Goal: Task Accomplishment & Management: Manage account settings

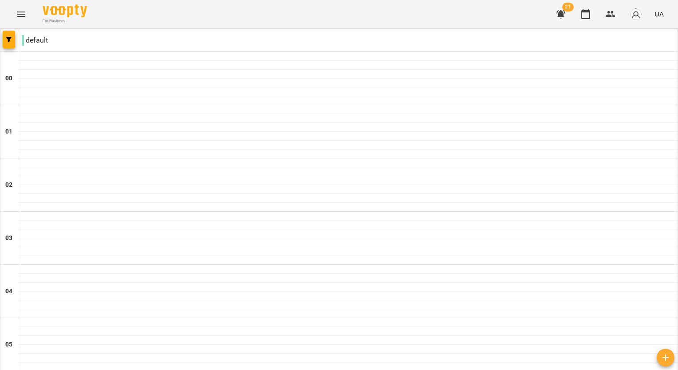
drag, startPoint x: 284, startPoint y: 325, endPoint x: 270, endPoint y: 320, distance: 15.0
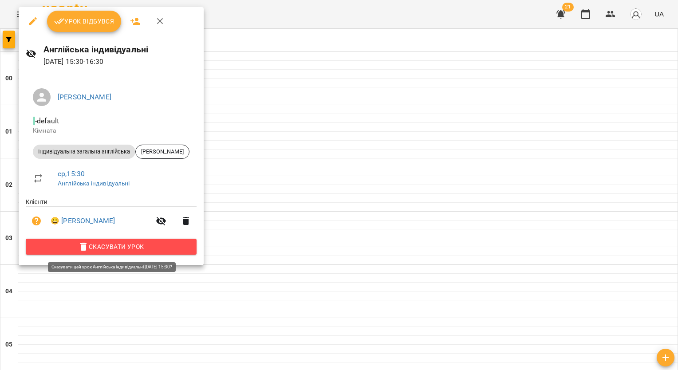
click at [73, 248] on span "Скасувати Урок" at bounding box center [111, 247] width 157 height 11
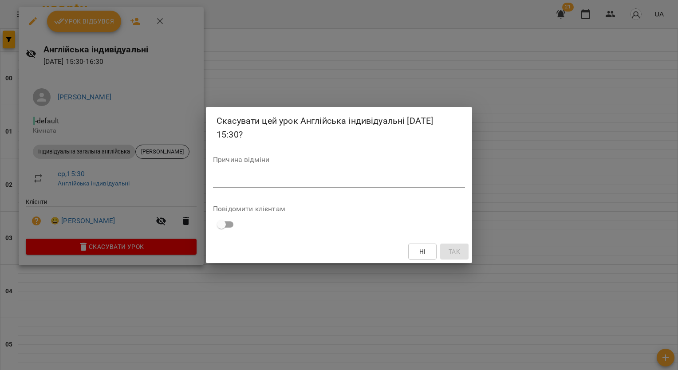
click at [229, 177] on textarea at bounding box center [339, 180] width 252 height 8
type textarea "**********"
click at [451, 251] on span "Так" at bounding box center [455, 251] width 12 height 11
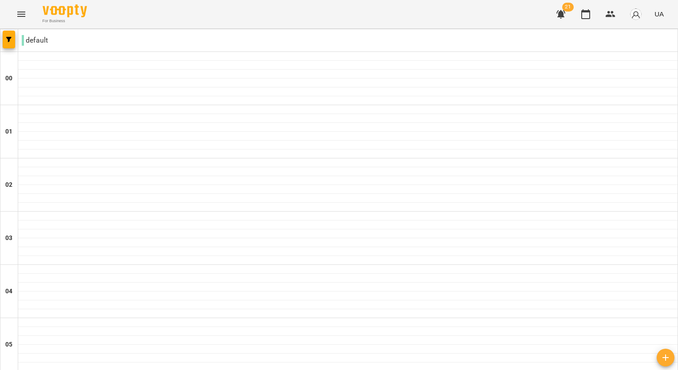
scroll to position [799, 0]
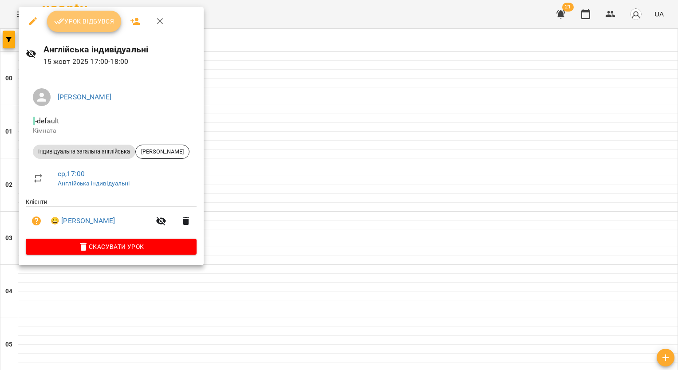
click at [88, 21] on span "Урок відбувся" at bounding box center [84, 21] width 60 height 11
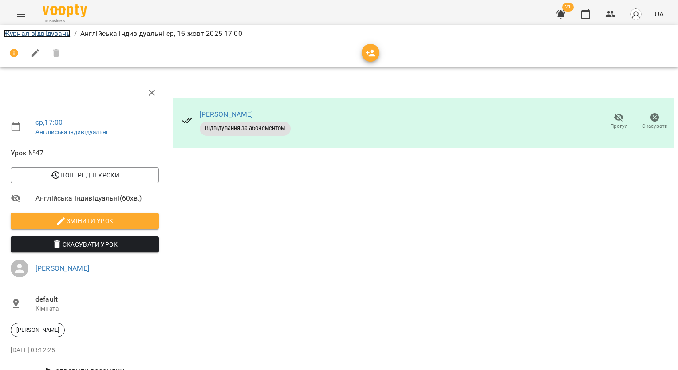
click at [64, 30] on link "Журнал відвідувань" at bounding box center [37, 33] width 67 height 8
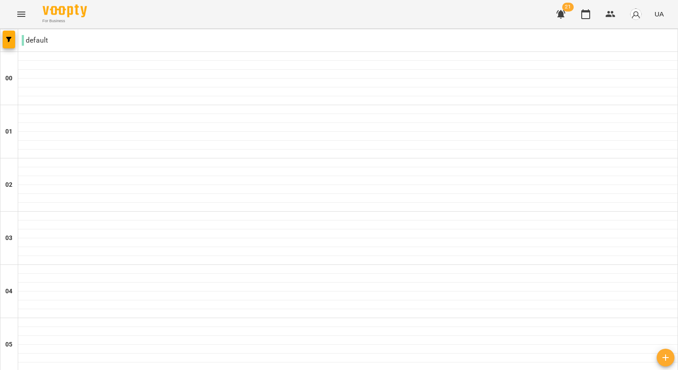
scroll to position [622, 0]
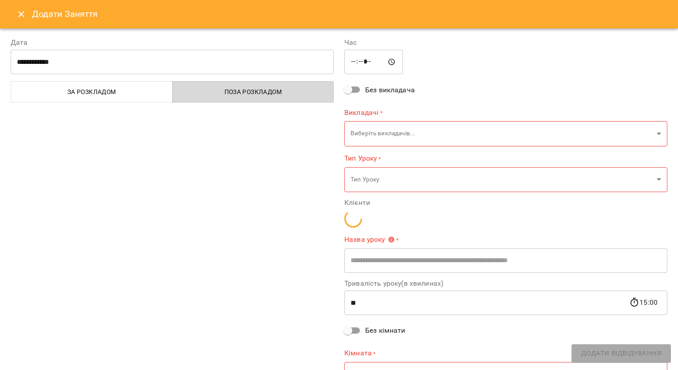
type input "**********"
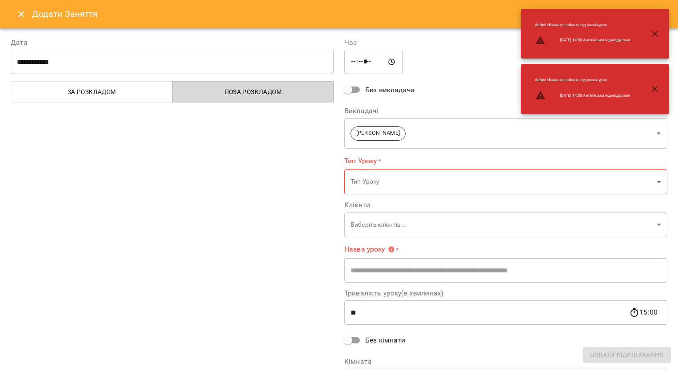
click at [212, 90] on span "Поза розкладом" at bounding box center [253, 92] width 151 height 11
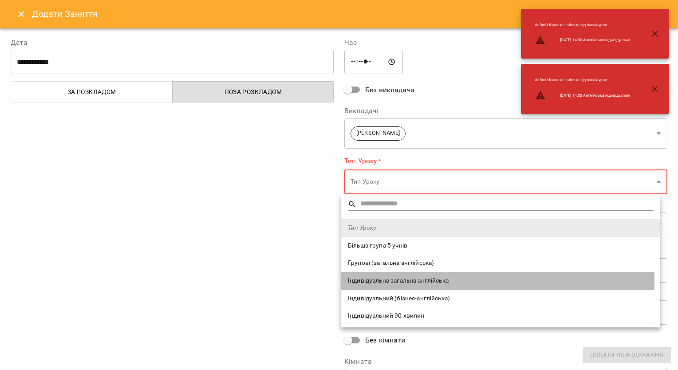
click at [380, 277] on span "Індивідуальна загальна англійська" at bounding box center [500, 281] width 305 height 9
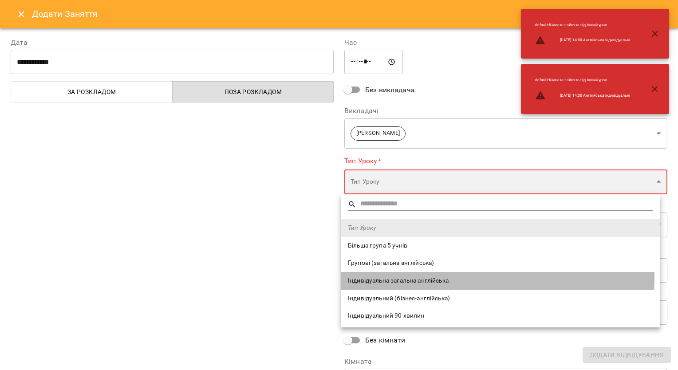
type input "**********"
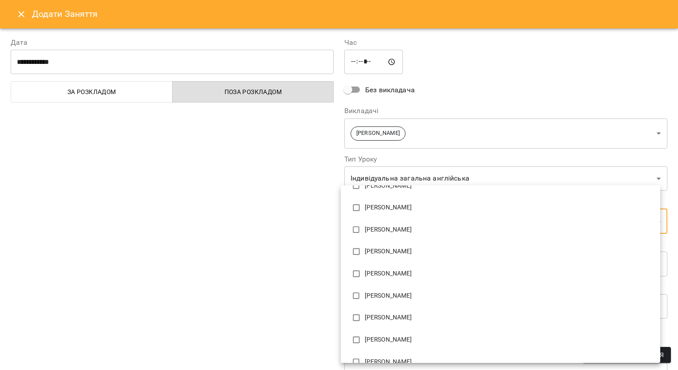
scroll to position [80, 0]
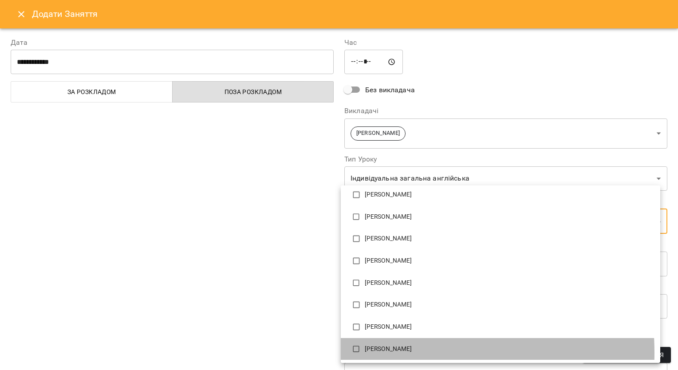
click at [372, 353] on p "[PERSON_NAME]" at bounding box center [509, 349] width 289 height 9
type input "**********"
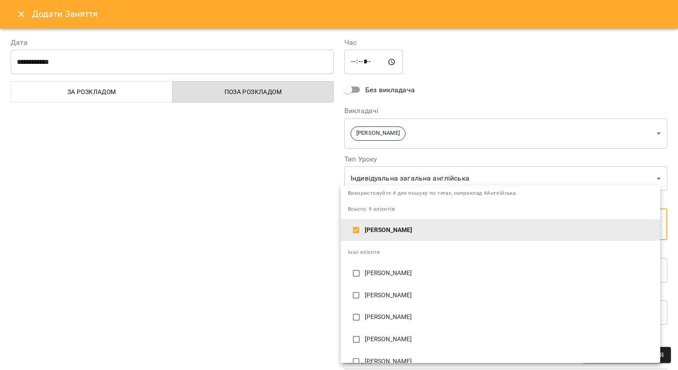
scroll to position [89, 0]
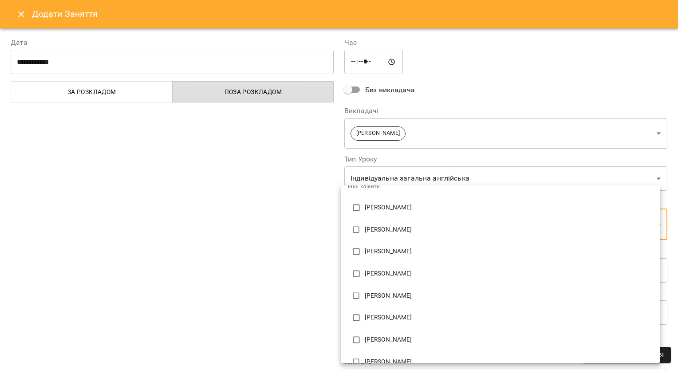
click at [315, 262] on div at bounding box center [339, 185] width 678 height 370
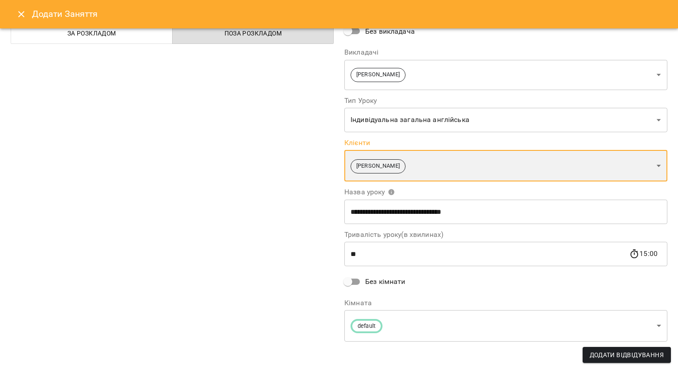
scroll to position [60, 0]
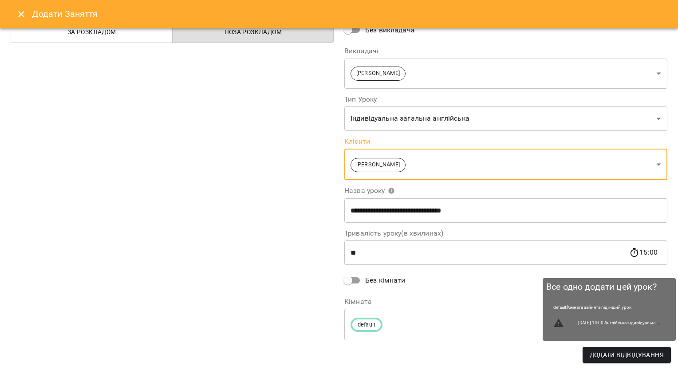
click at [588, 350] on button "Додати Відвідування" at bounding box center [627, 355] width 88 height 16
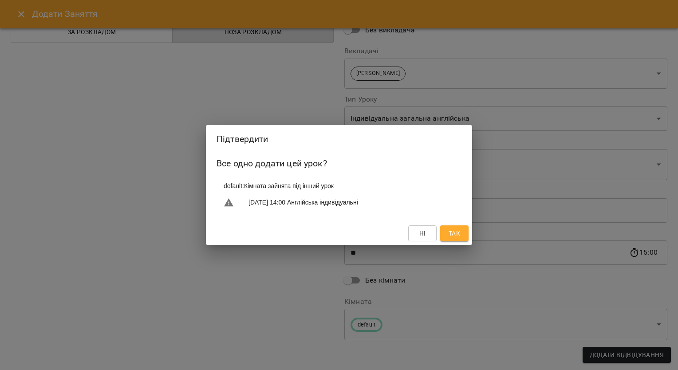
click at [458, 238] on span "Так" at bounding box center [455, 233] width 12 height 11
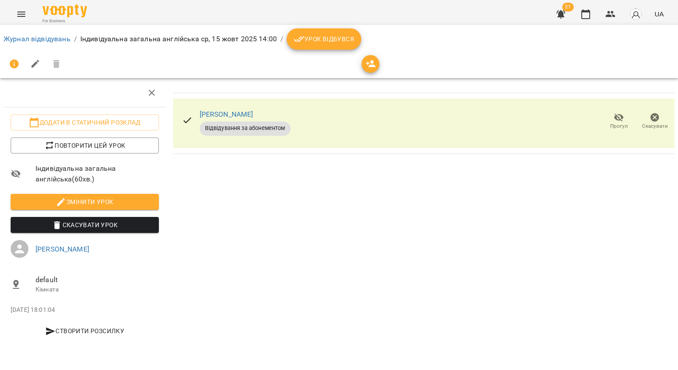
click at [314, 40] on span "Урок відбувся" at bounding box center [324, 39] width 60 height 11
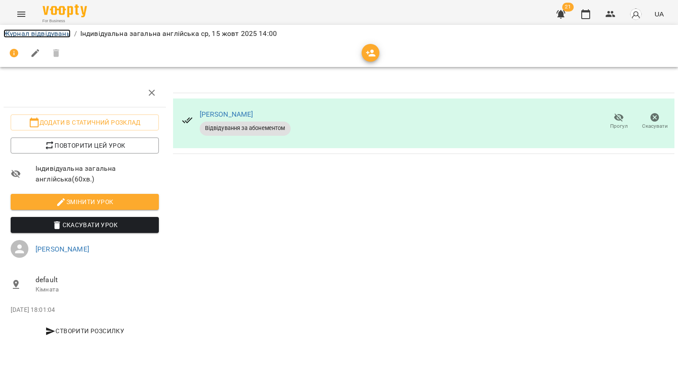
click at [52, 34] on link "Журнал відвідувань" at bounding box center [37, 33] width 67 height 8
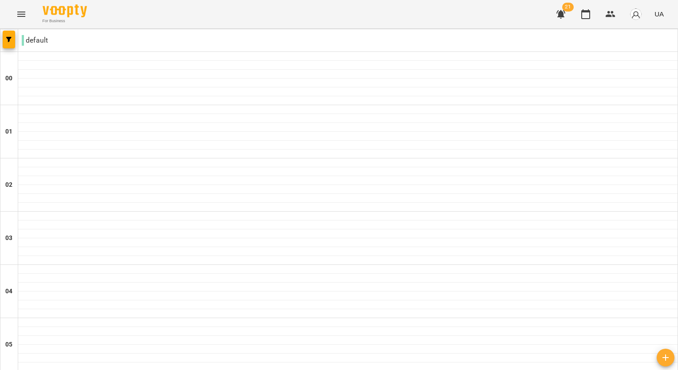
scroll to position [966, 0]
